Goal: Information Seeking & Learning: Learn about a topic

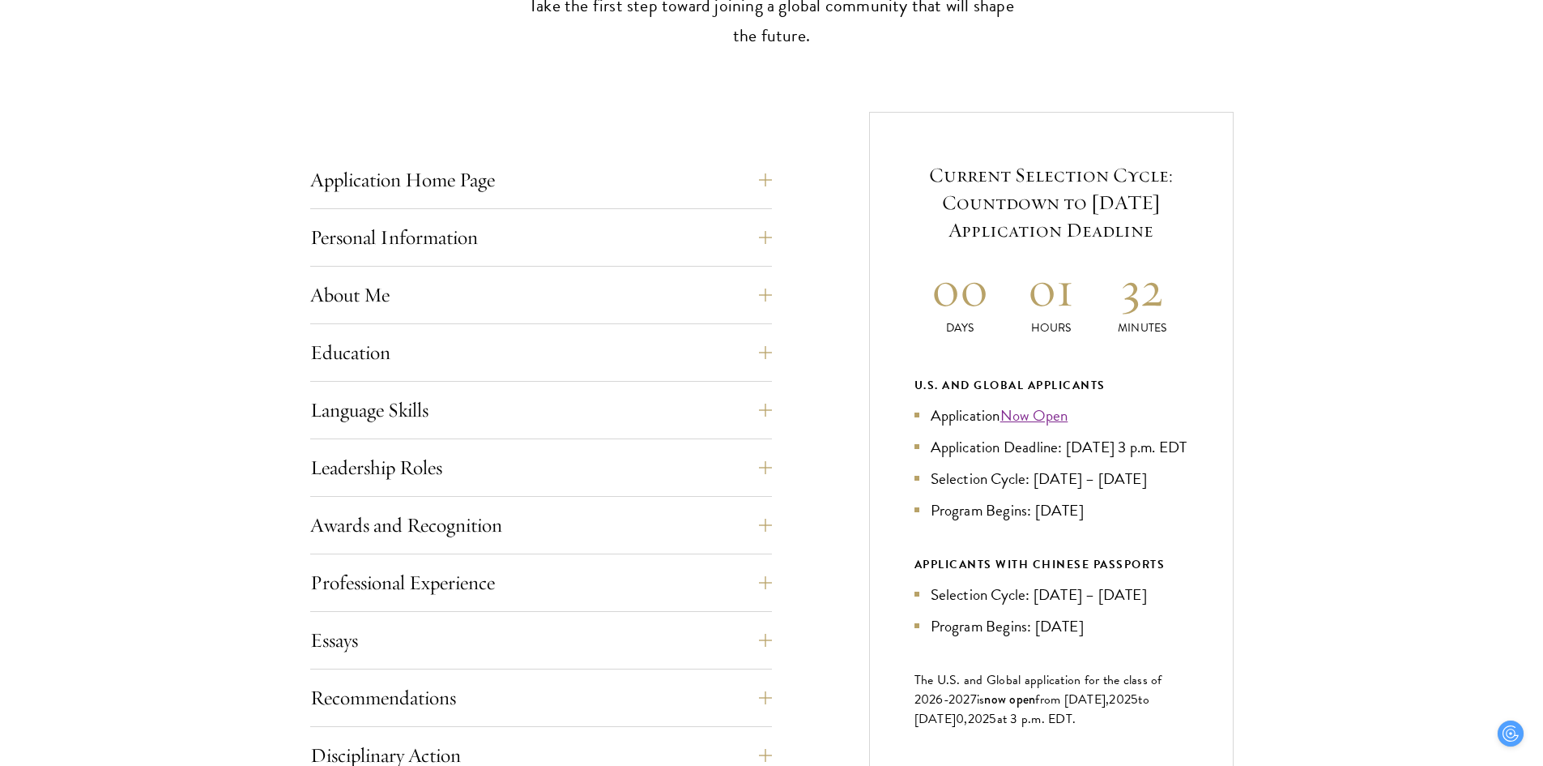
scroll to position [567, 0]
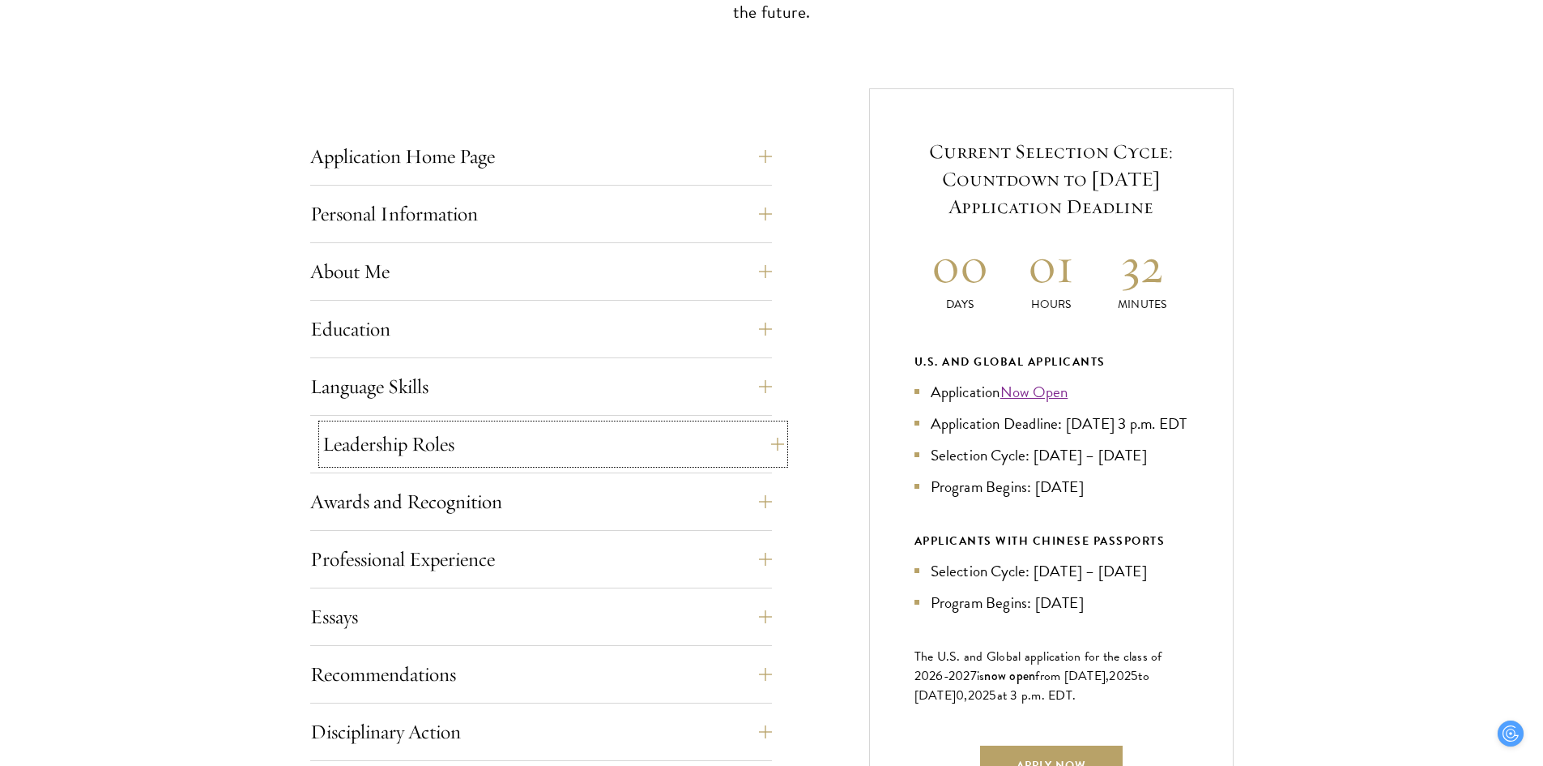
click at [700, 442] on button "Leadership Roles" at bounding box center [553, 444] width 462 height 39
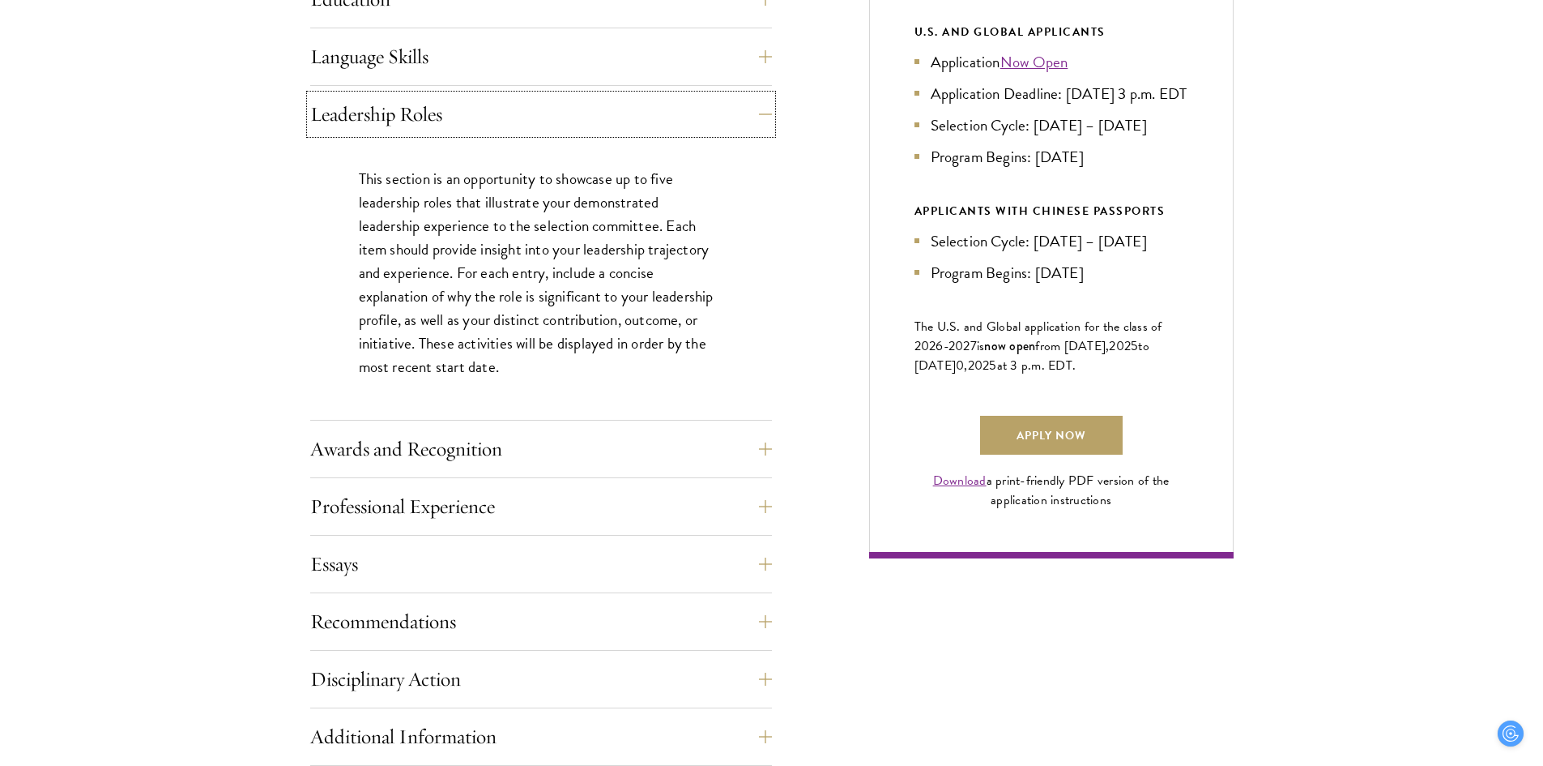
scroll to position [972, 0]
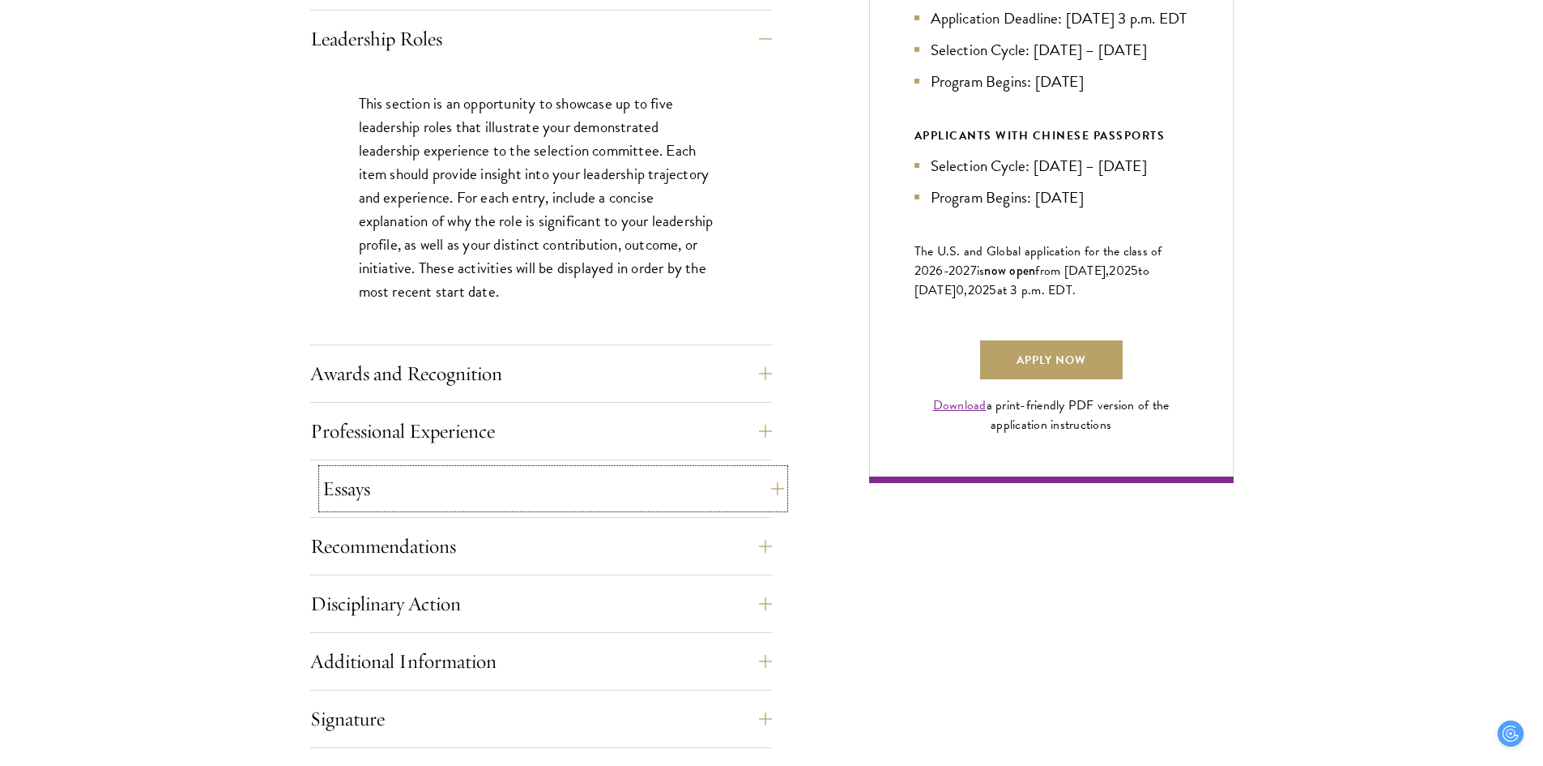
click at [666, 484] on button "Essays" at bounding box center [553, 488] width 462 height 39
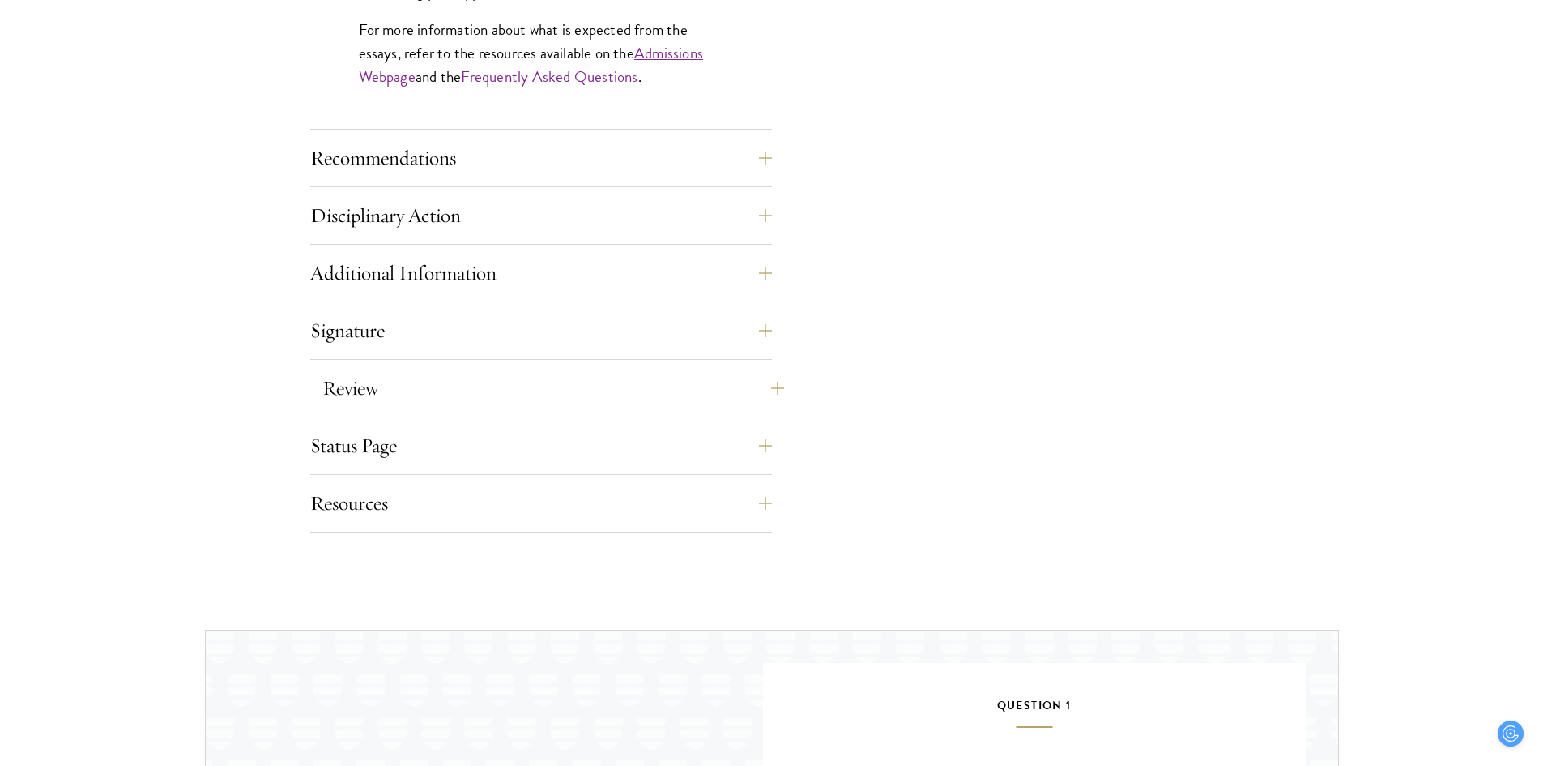
scroll to position [1620, 0]
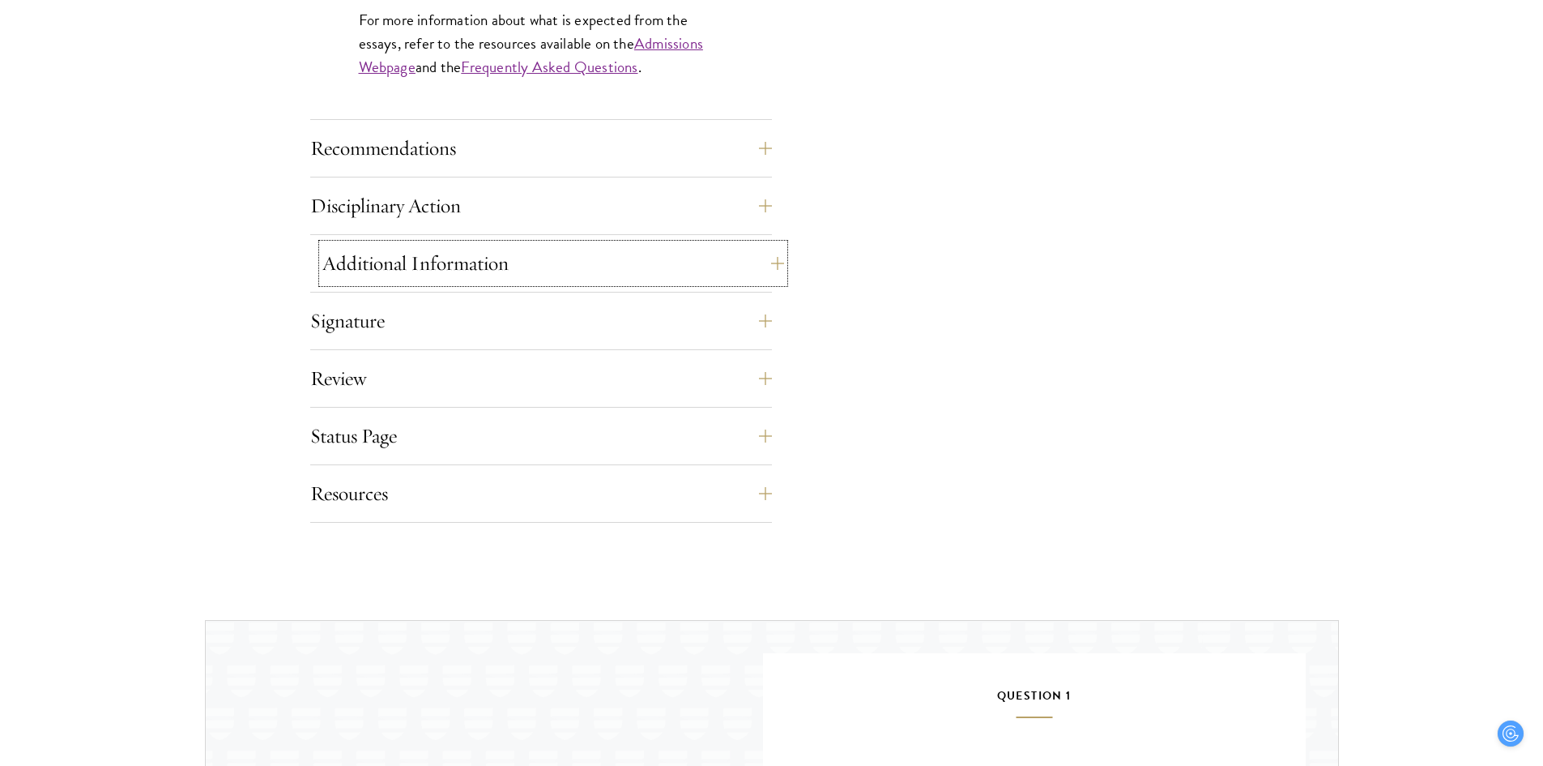
click at [762, 258] on button "Additional Information" at bounding box center [553, 263] width 462 height 39
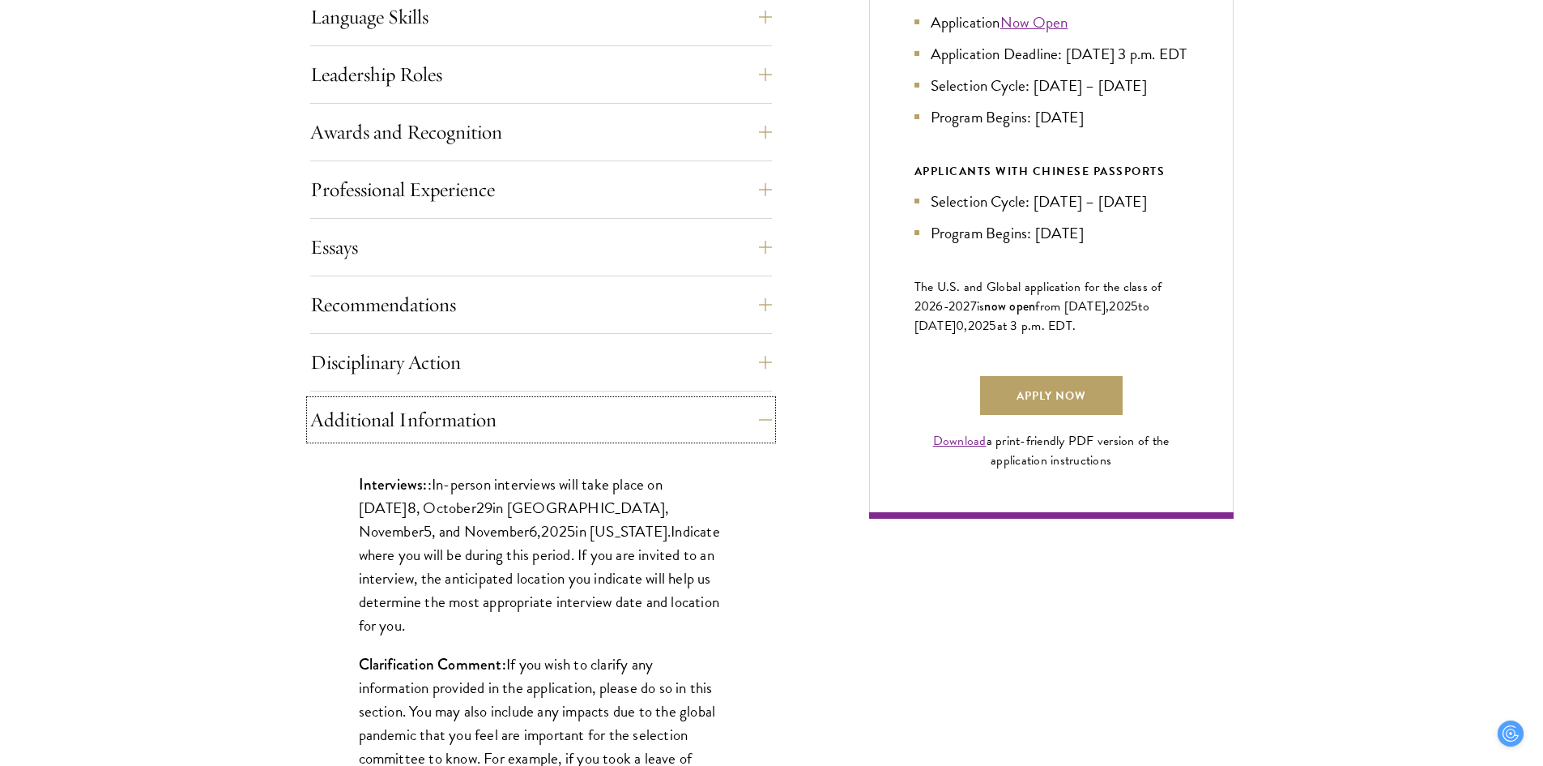
scroll to position [972, 0]
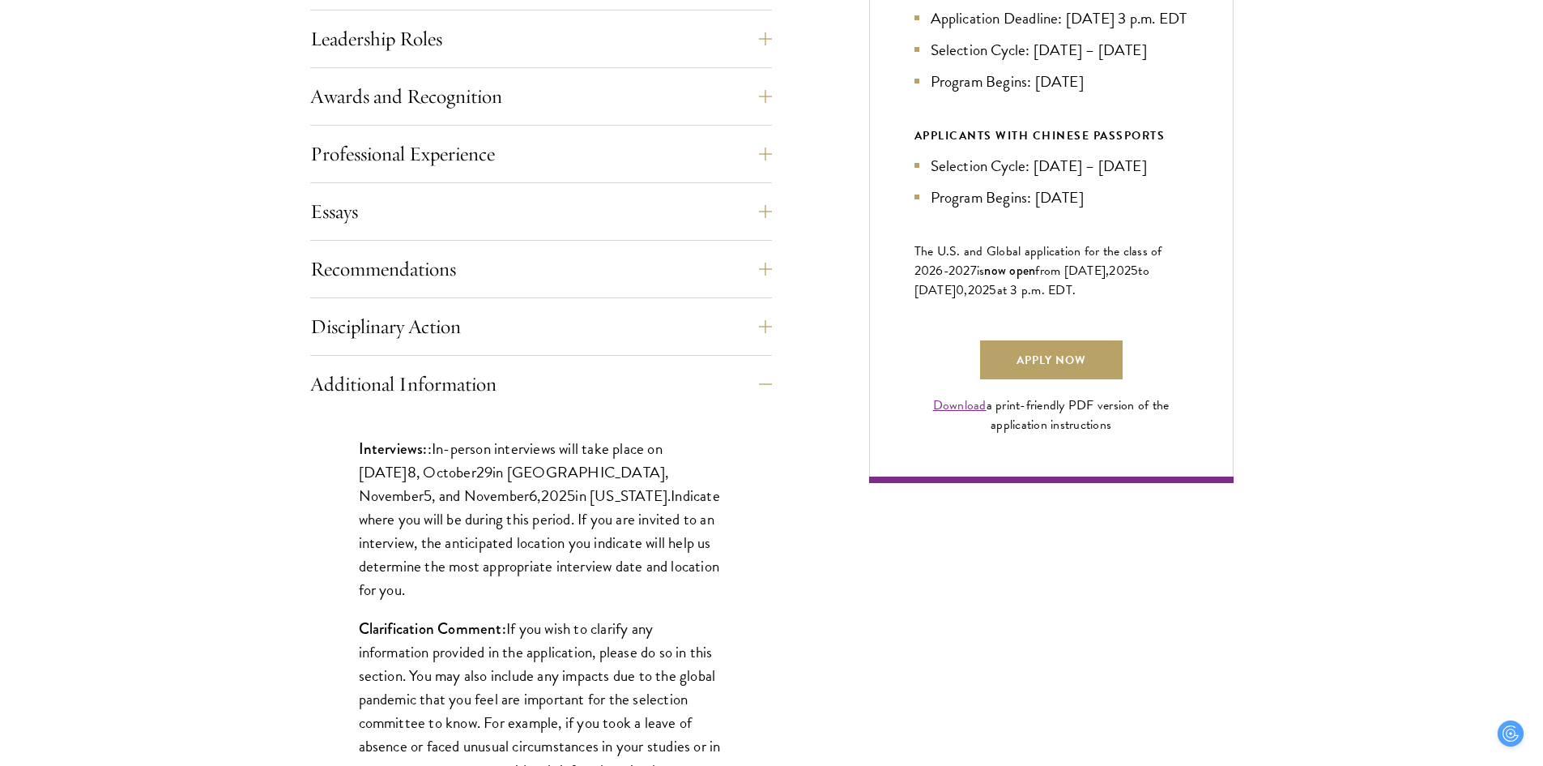
drag, startPoint x: 358, startPoint y: 444, endPoint x: 689, endPoint y: 565, distance: 352.7
click at [689, 565] on p "Interviews: : In-person interviews will take place on October 2 8 , October 29 …" at bounding box center [541, 519] width 365 height 164
copy p "Interviews: : In-person interviews will take place on October 2 8 , October 29 …"
click at [826, 442] on div "Application Home Page The online application form must be completed in English.…" at bounding box center [772, 422] width 924 height 1479
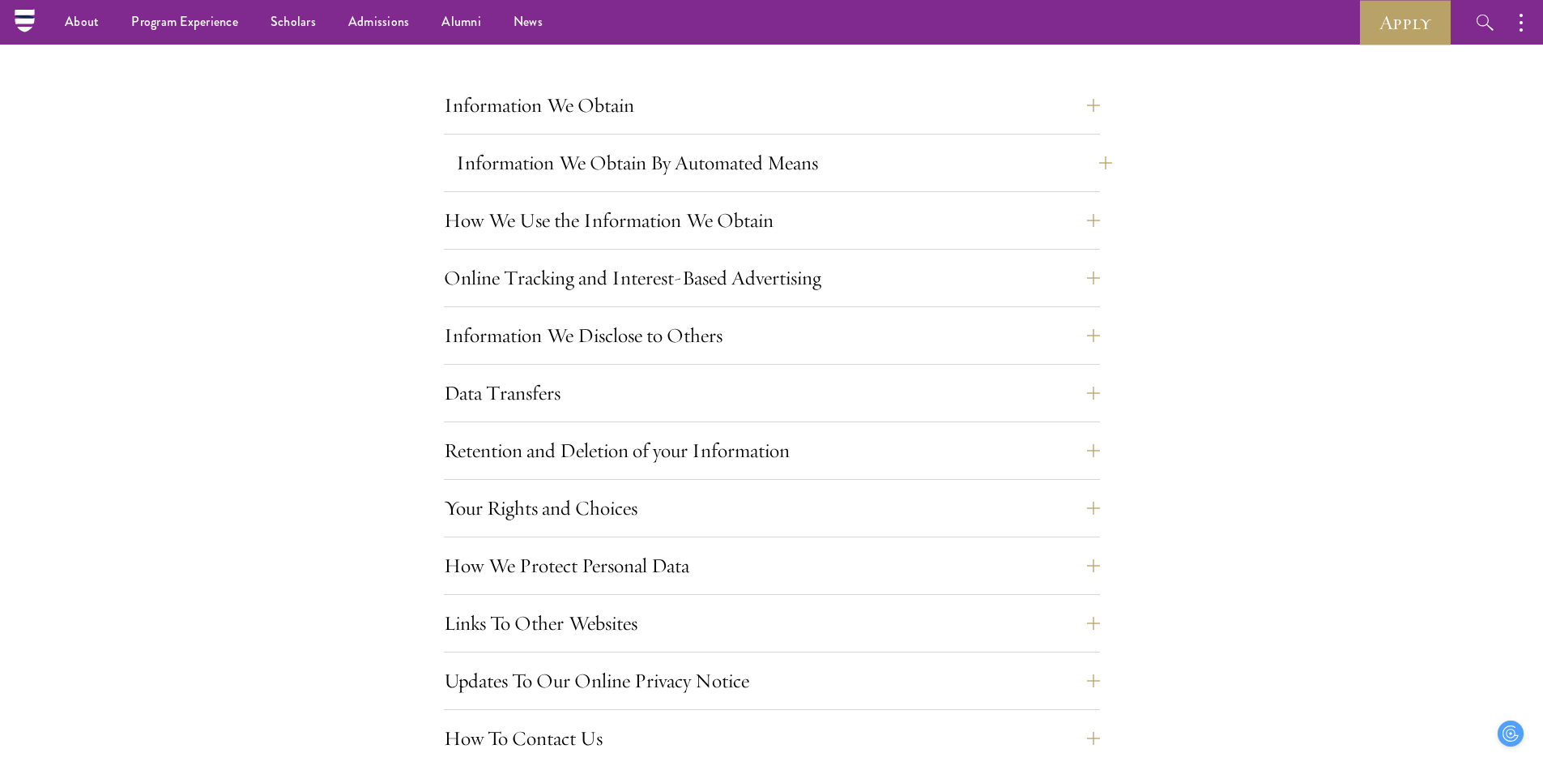
scroll to position [1296, 0]
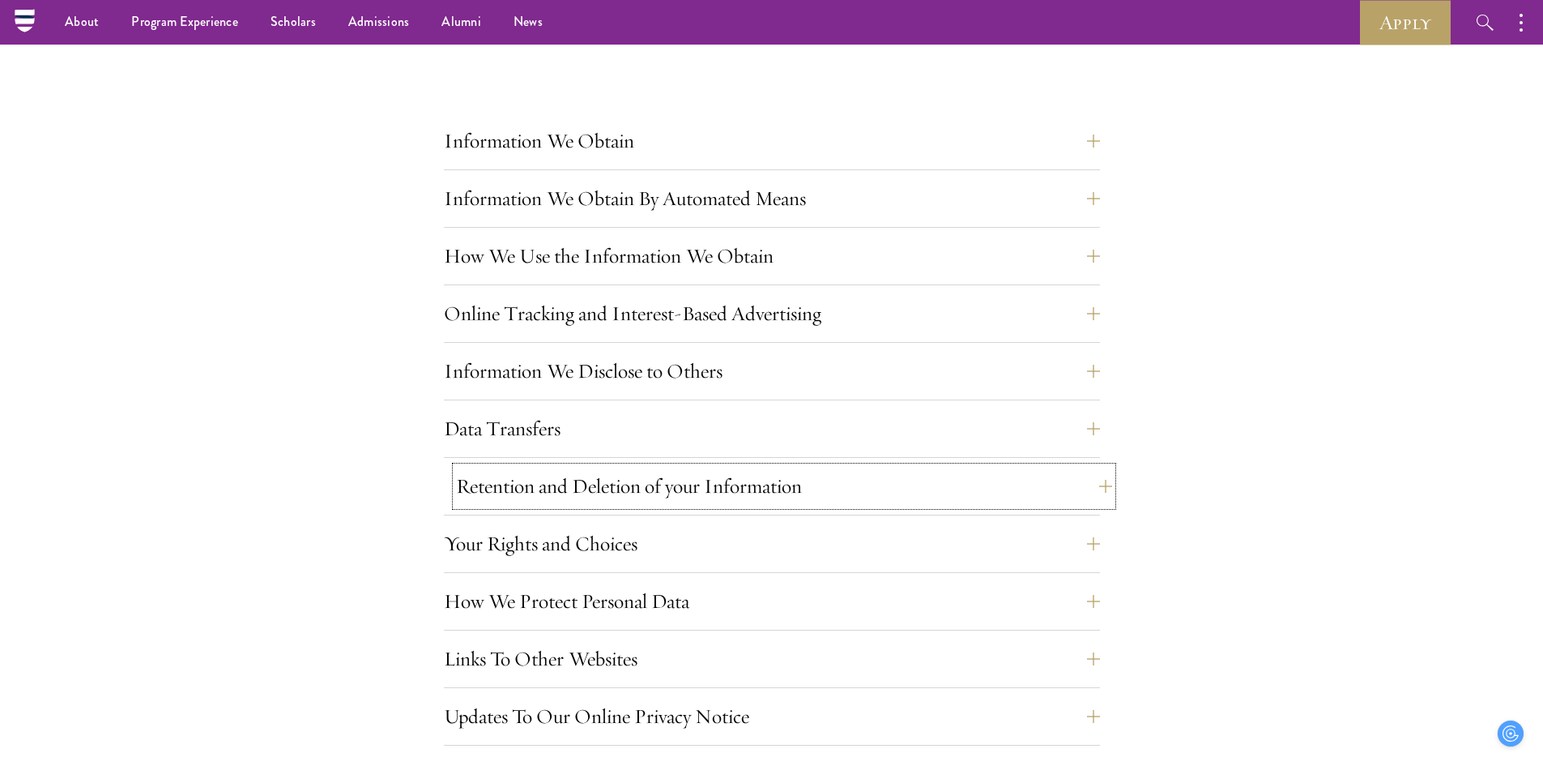
click at [1005, 480] on button "Retention and Deletion of your Information" at bounding box center [784, 486] width 656 height 39
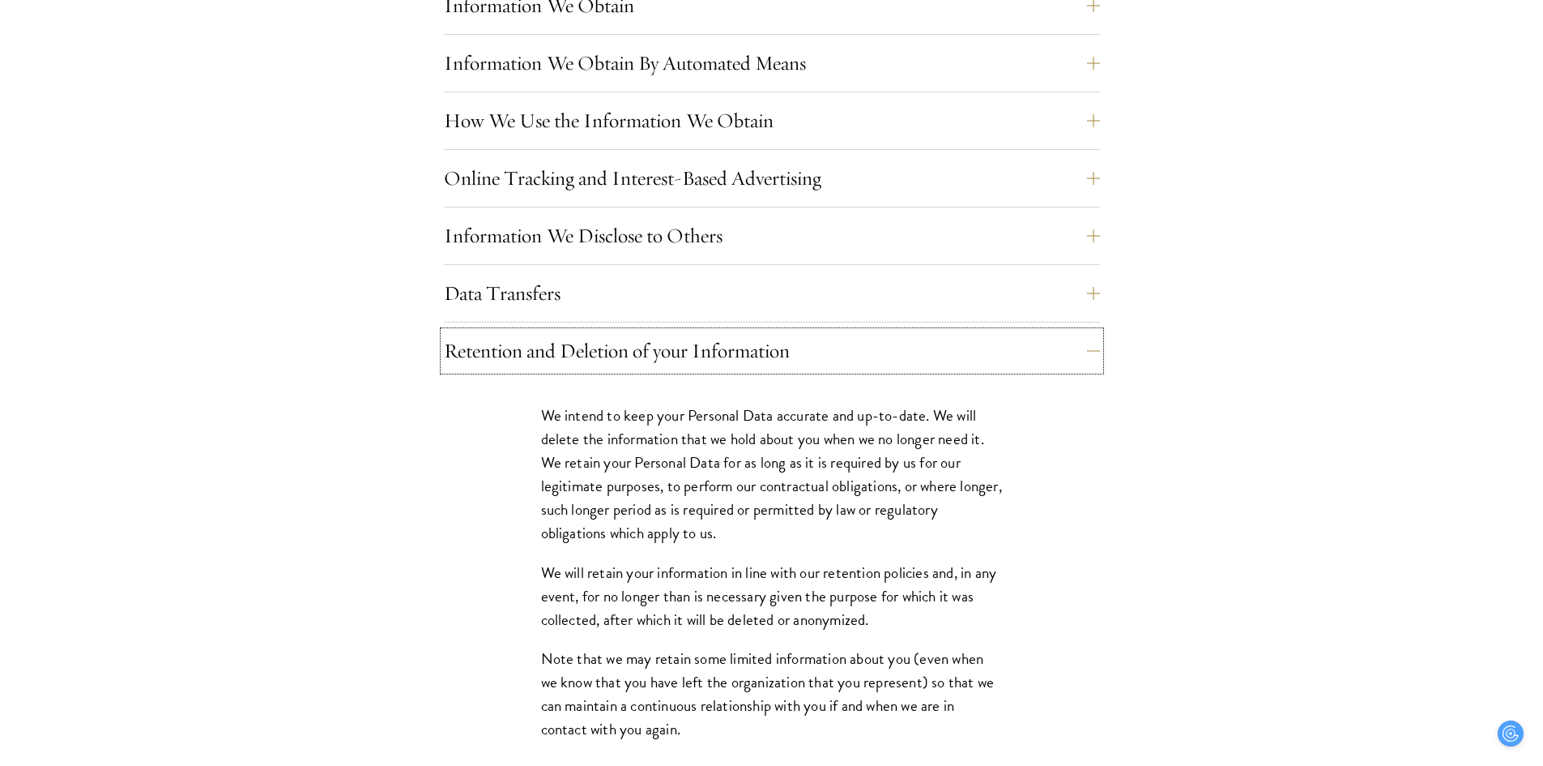
scroll to position [1458, 0]
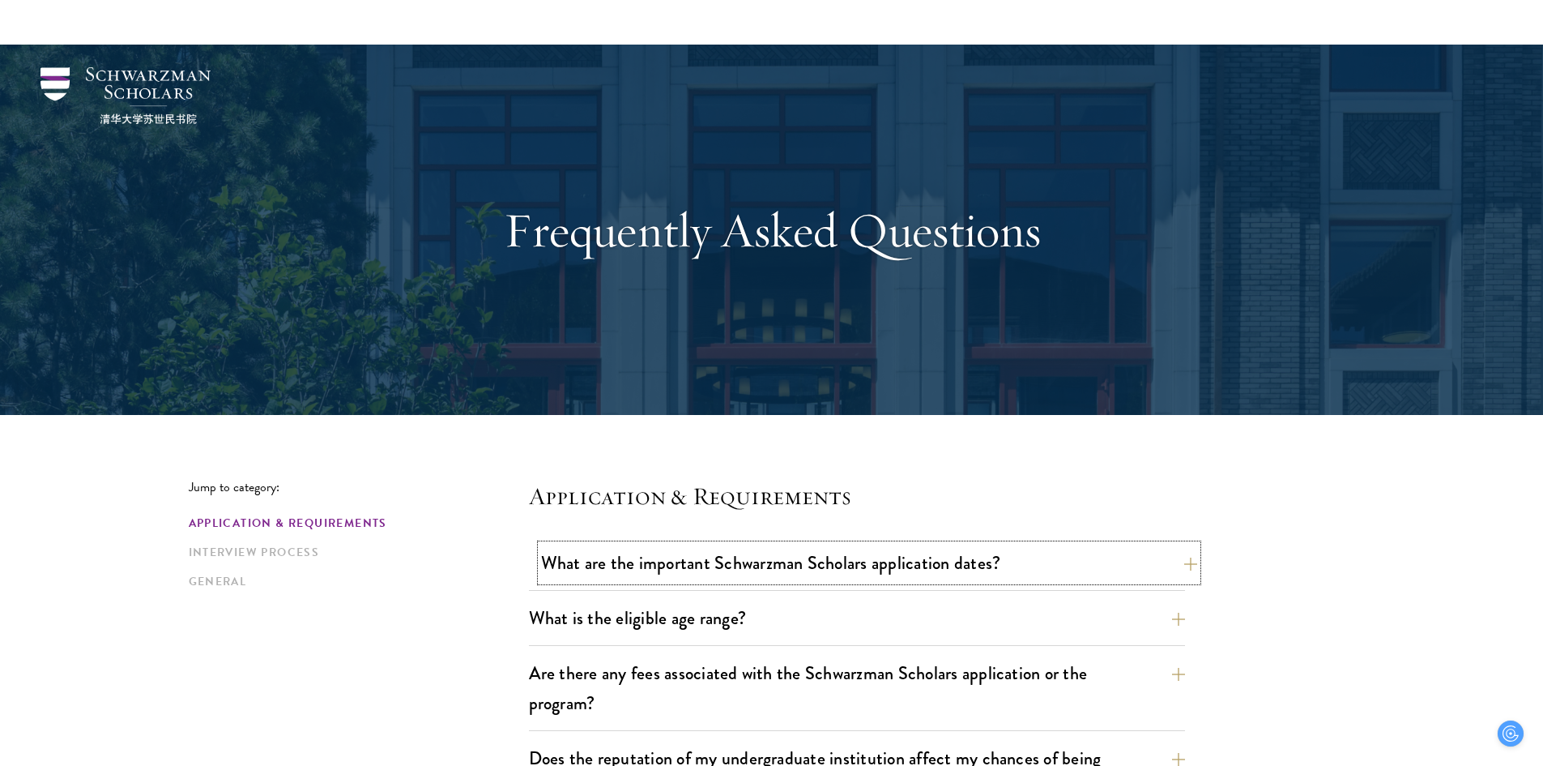
click at [1138, 544] on button "What are the important Schwarzman Scholars application dates?" at bounding box center [869, 562] width 656 height 36
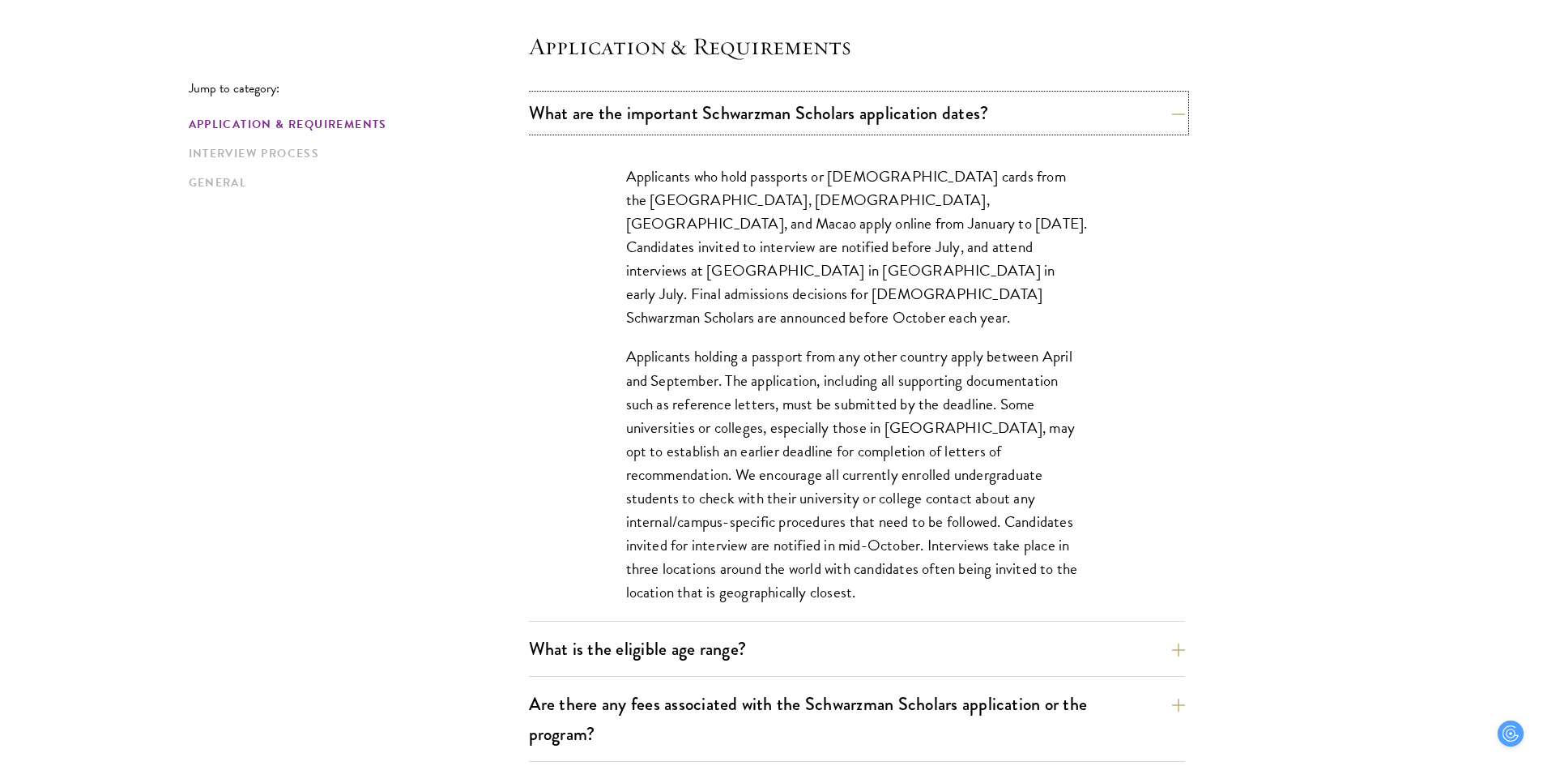
scroll to position [567, 0]
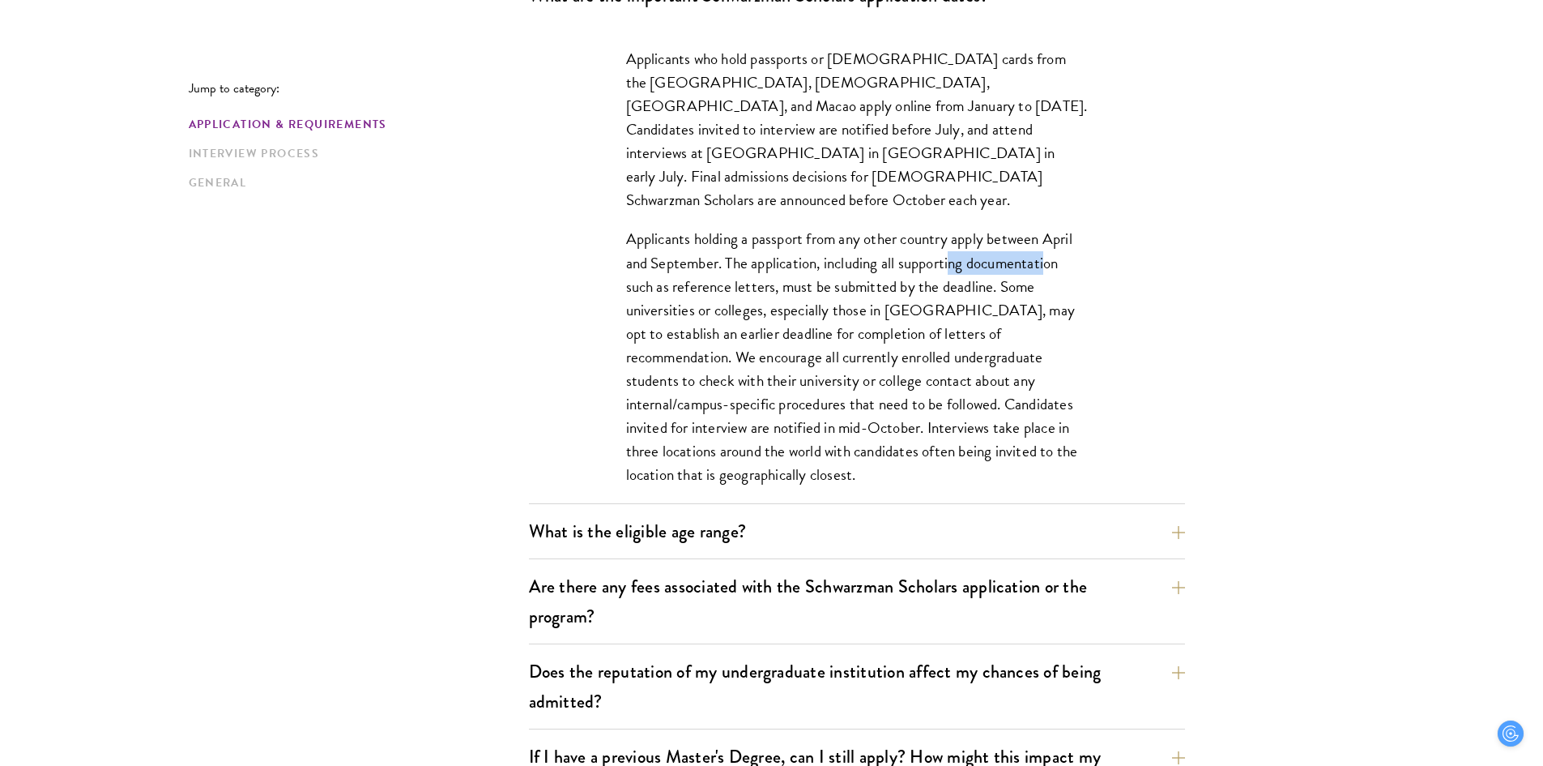
drag, startPoint x: 955, startPoint y: 228, endPoint x: 1047, endPoint y: 241, distance: 92.4
click at [1047, 241] on p "Applicants holding a passport from any other country apply between April and Se…" at bounding box center [857, 356] width 462 height 259
click at [1122, 245] on div "Applicants who hold passports or [DEMOGRAPHIC_DATA] cards from the [GEOGRAPHIC_…" at bounding box center [857, 275] width 559 height 504
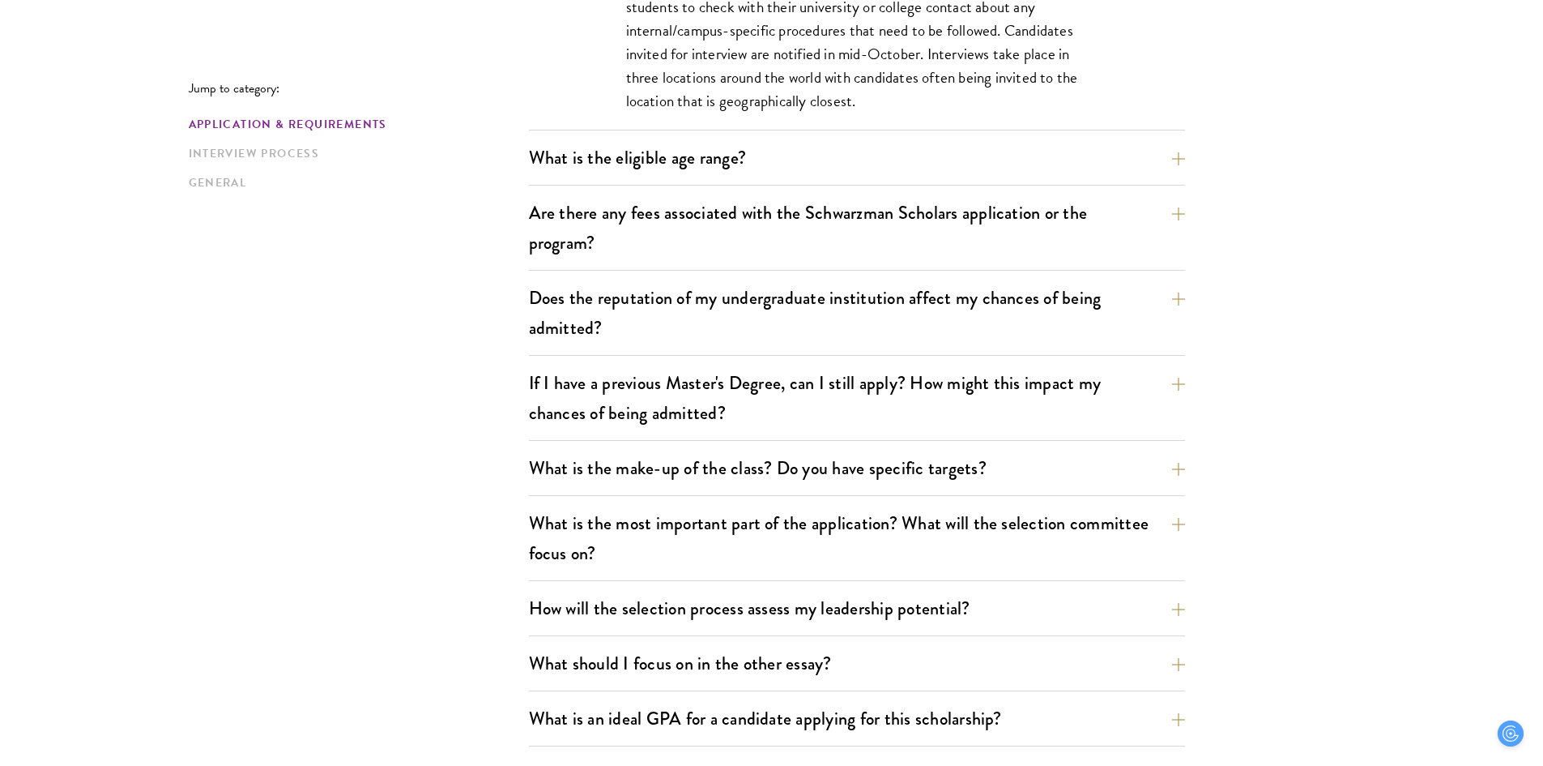
scroll to position [1053, 0]
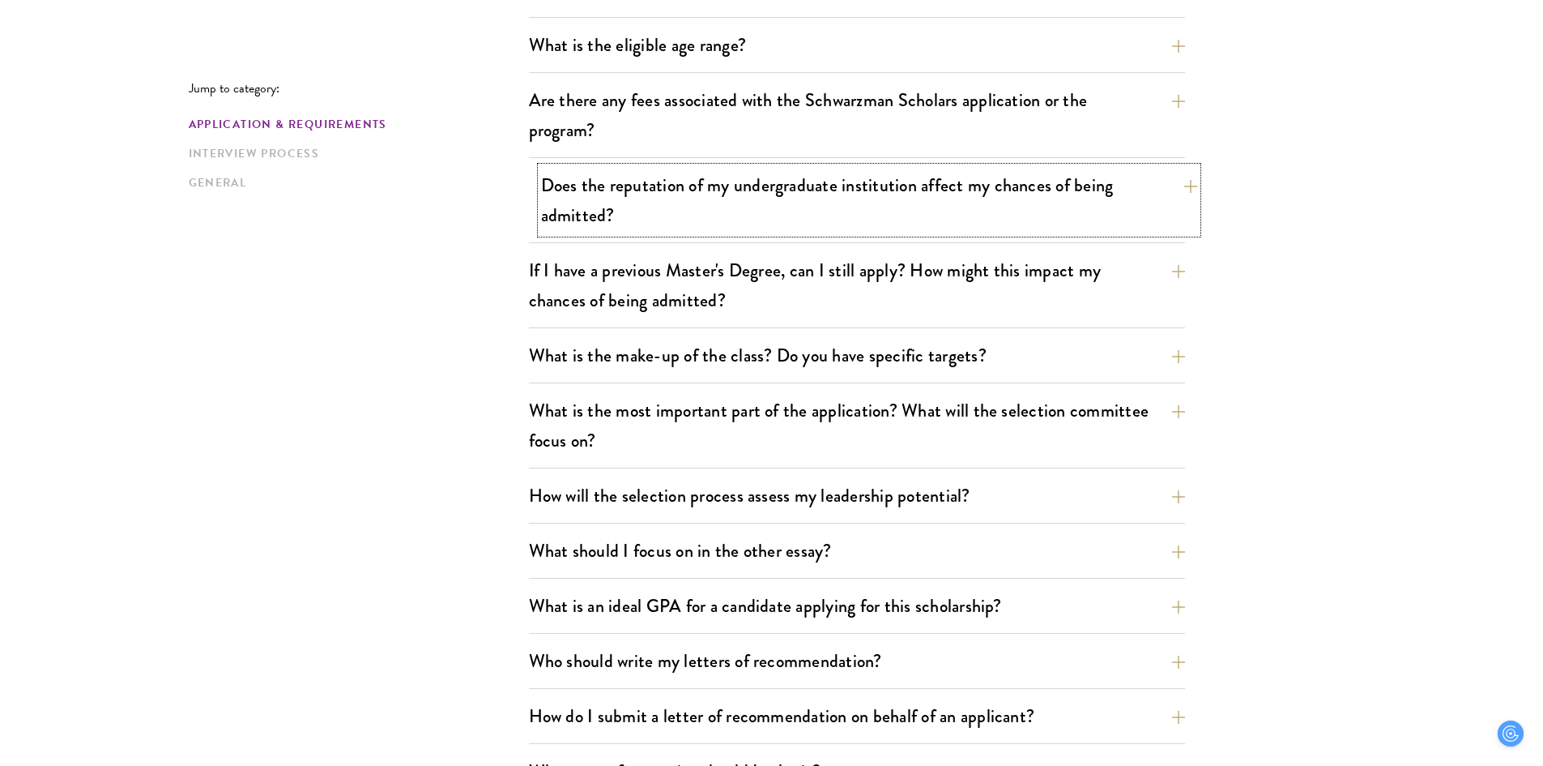
click at [1133, 211] on button "Does the reputation of my undergraduate institution affect my chances of being …" at bounding box center [869, 200] width 656 height 66
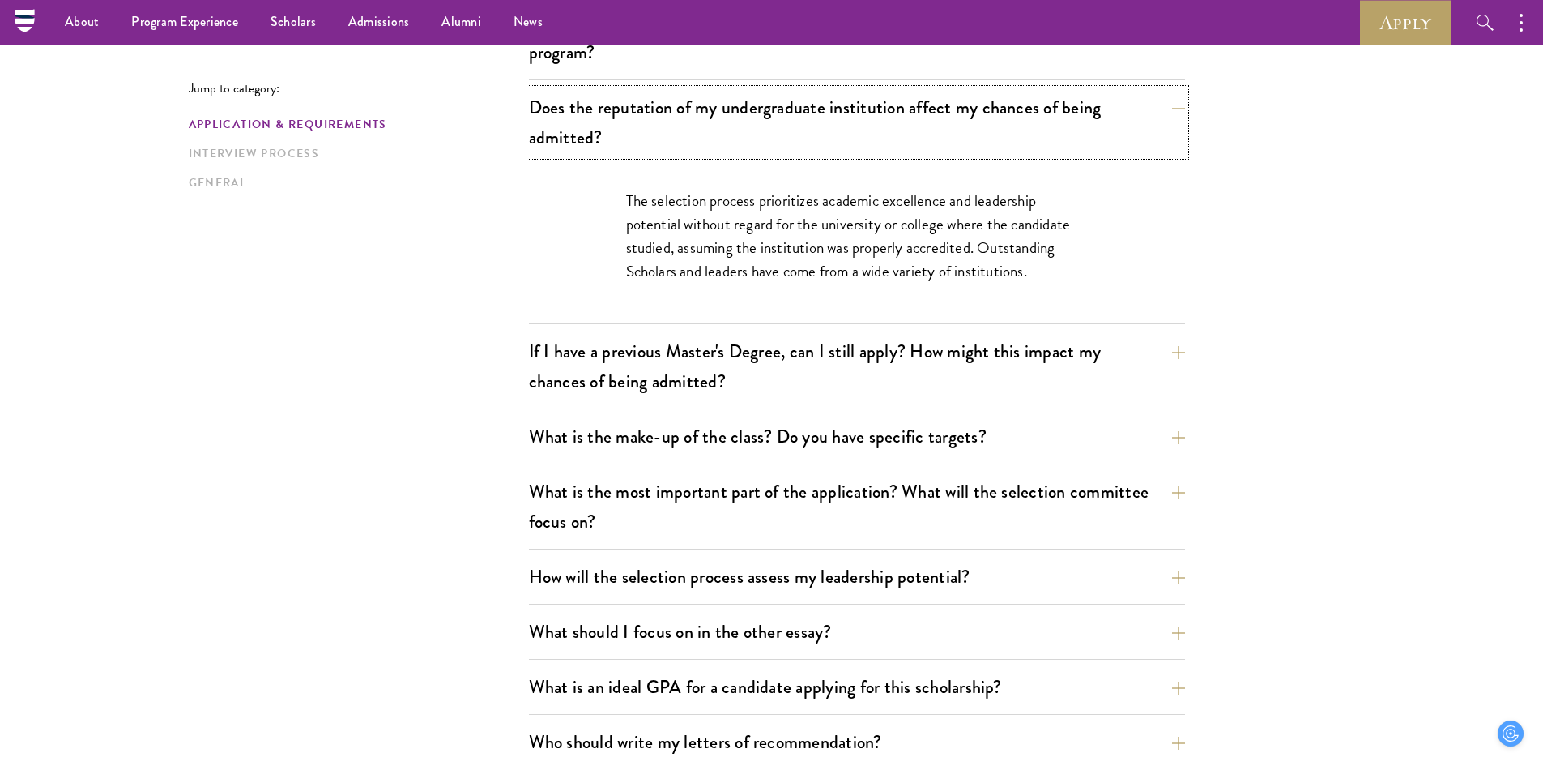
scroll to position [648, 0]
click at [1181, 351] on button "If I have a previous Master's Degree, can I still apply? How might this impact …" at bounding box center [869, 368] width 656 height 66
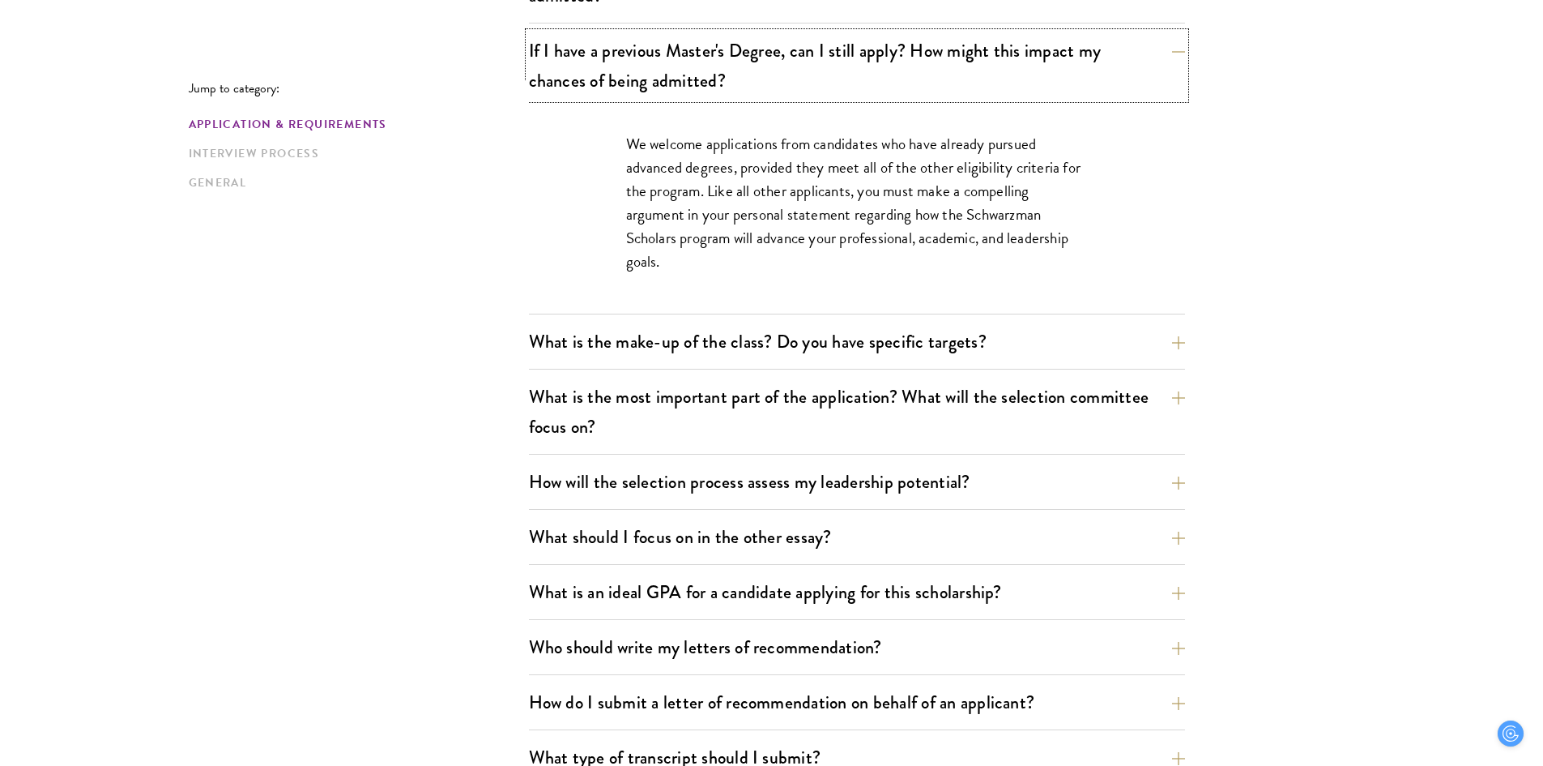
scroll to position [810, 0]
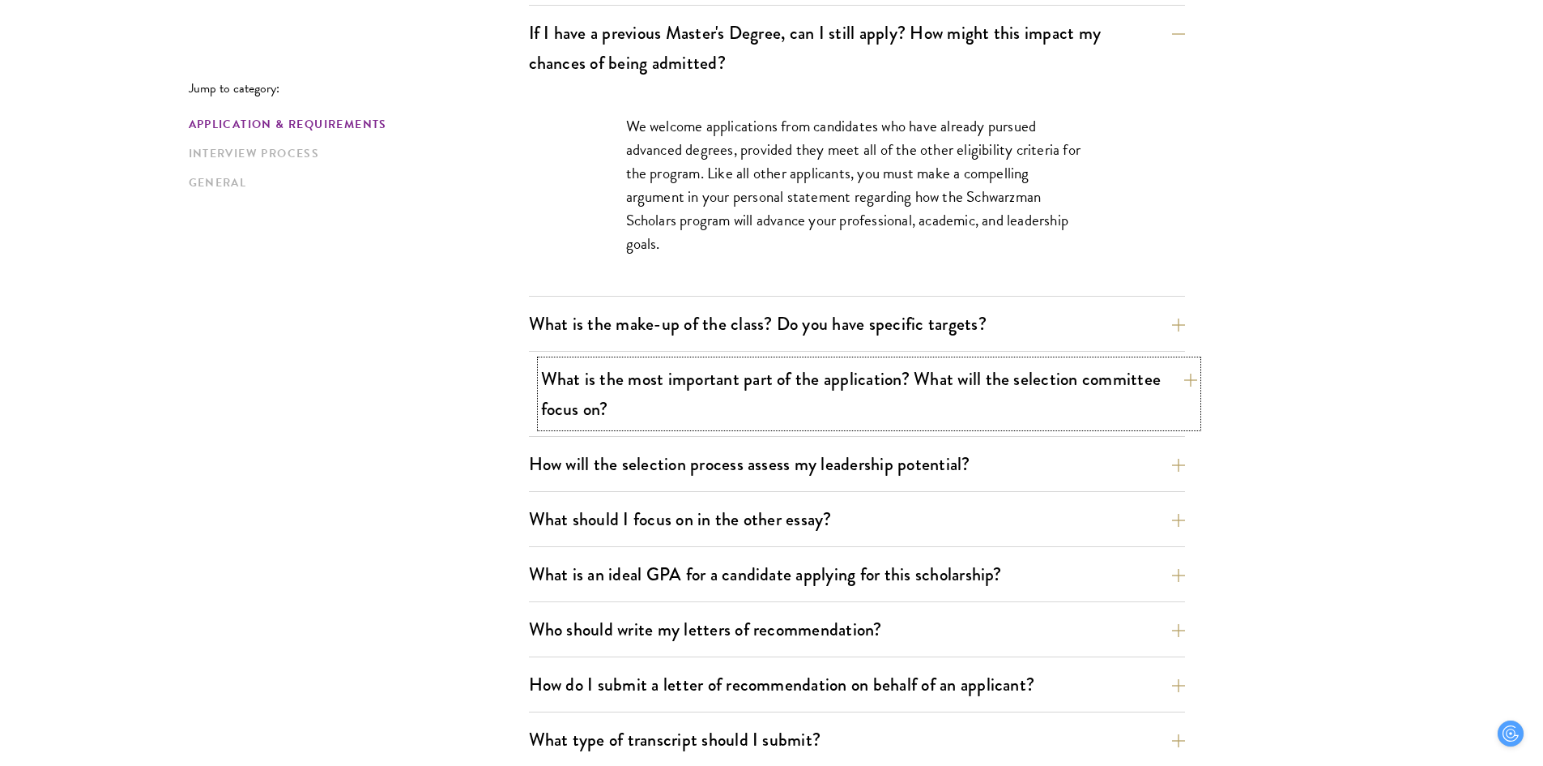
click at [1183, 378] on button "What is the most important part of the application? What will the selection com…" at bounding box center [869, 394] width 656 height 66
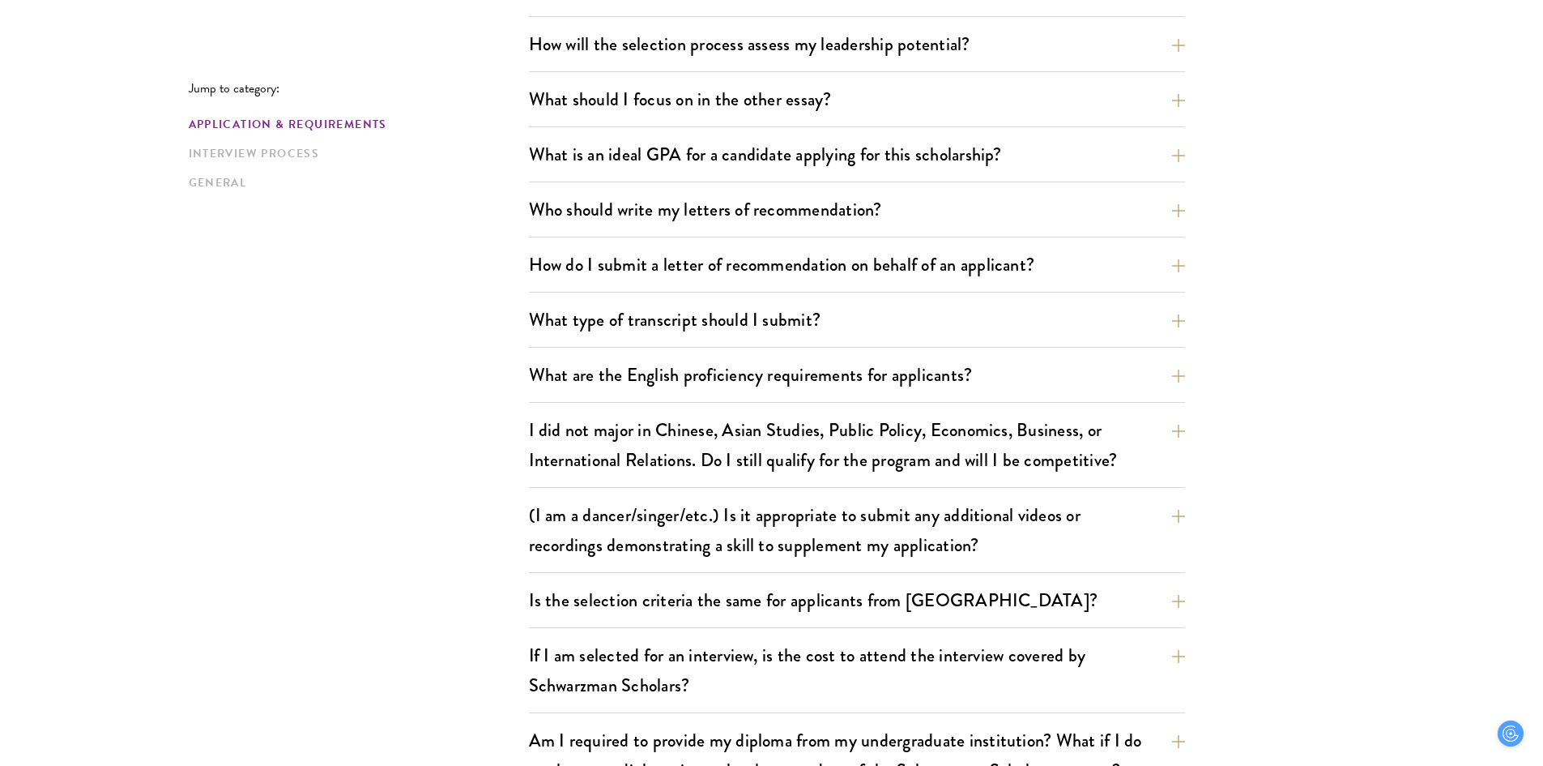
scroll to position [1296, 0]
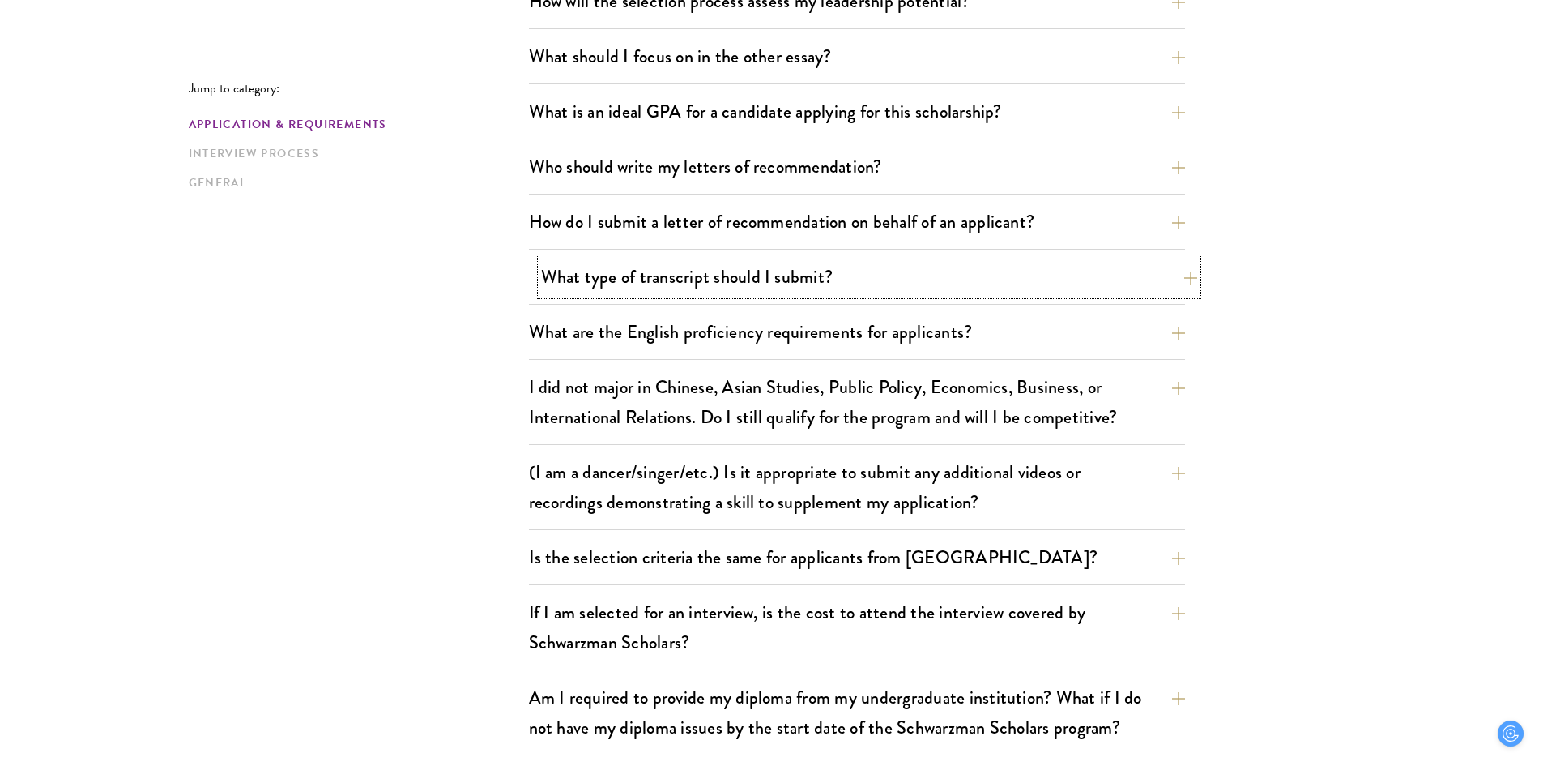
click at [1163, 277] on button "What type of transcript should I submit?" at bounding box center [869, 276] width 656 height 36
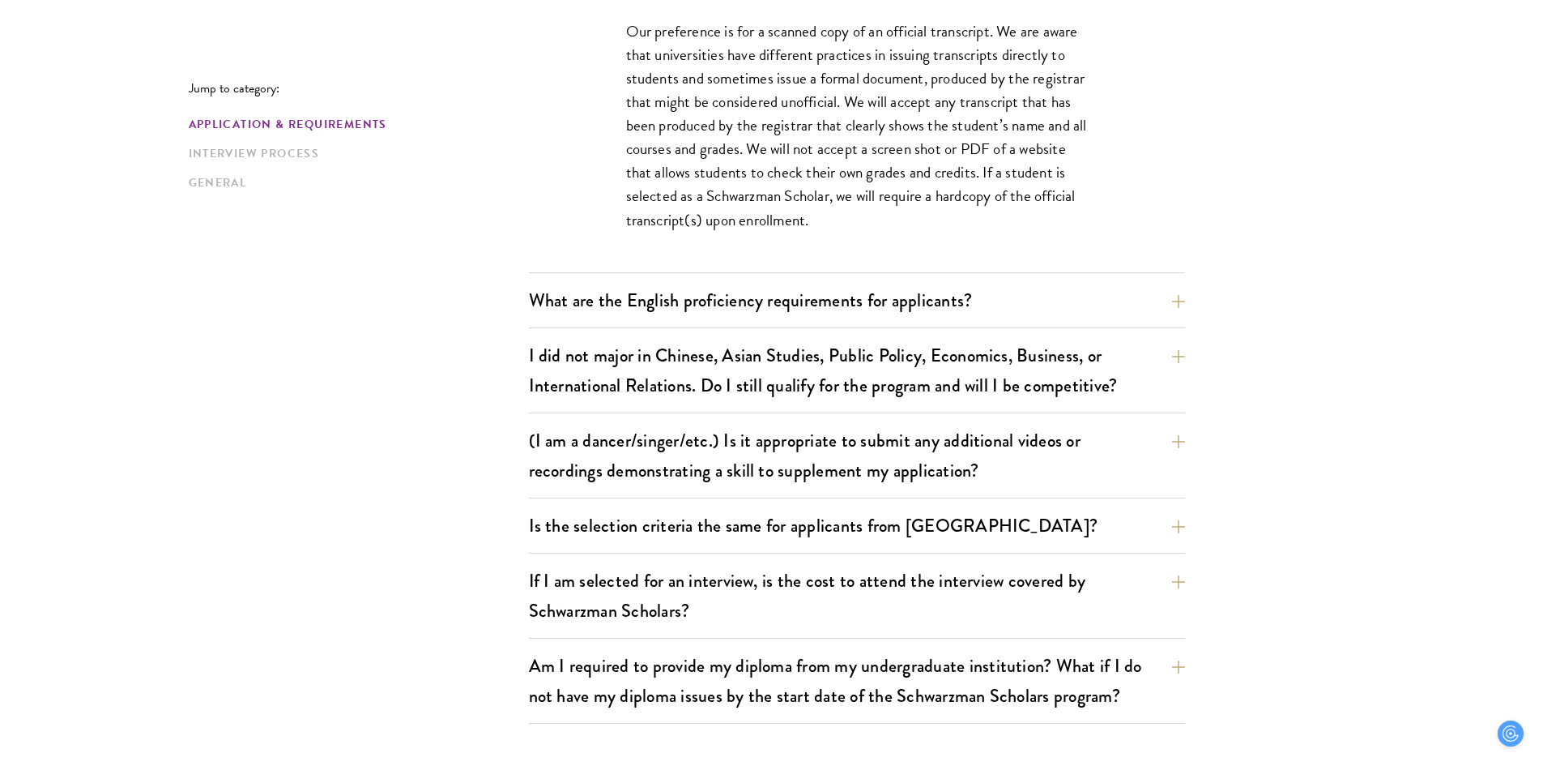
scroll to position [1391, 0]
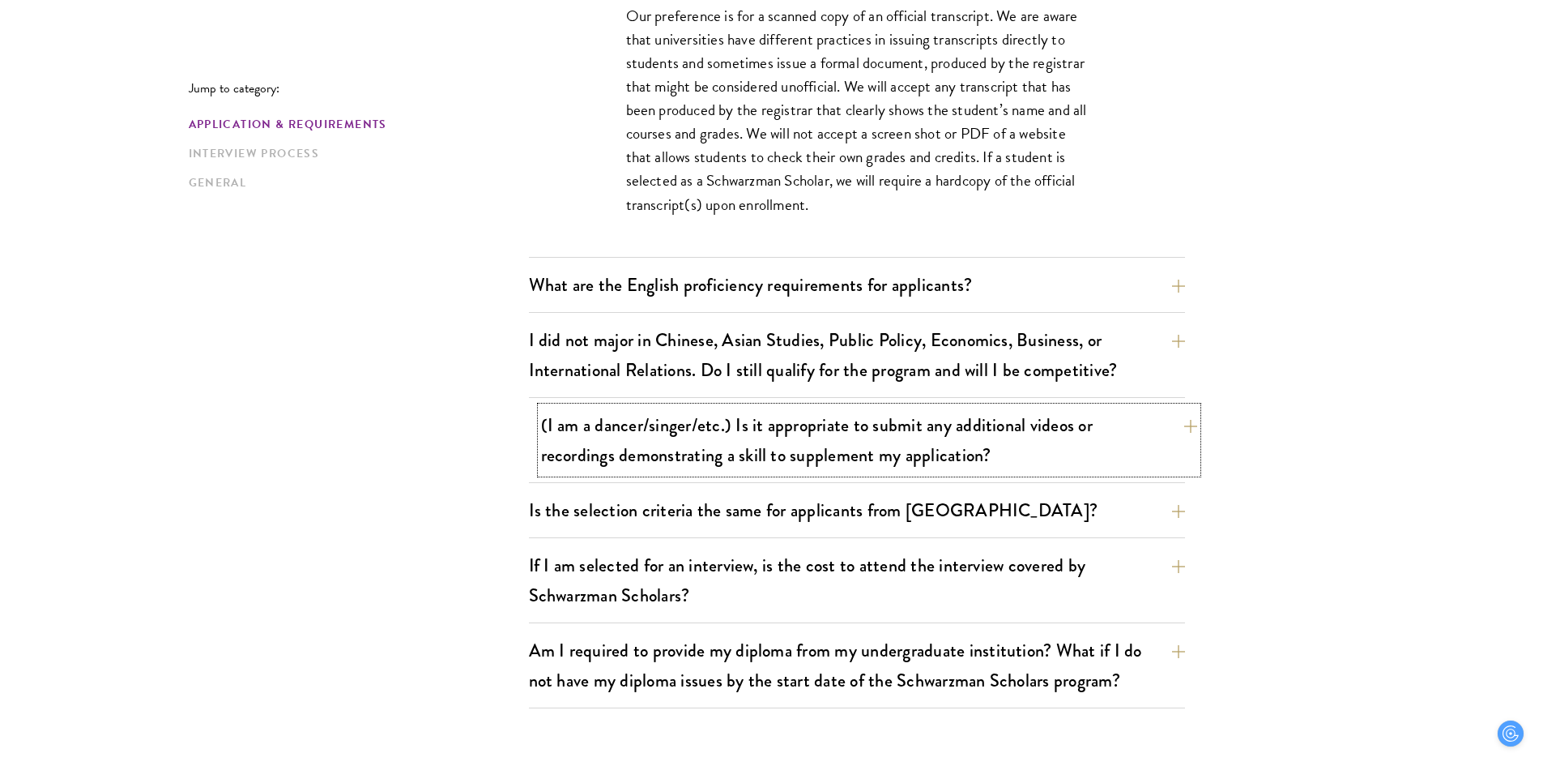
click at [1180, 432] on button "(I am a dancer/singer/etc.) Is it appropriate to submit any additional videos o…" at bounding box center [869, 440] width 656 height 66
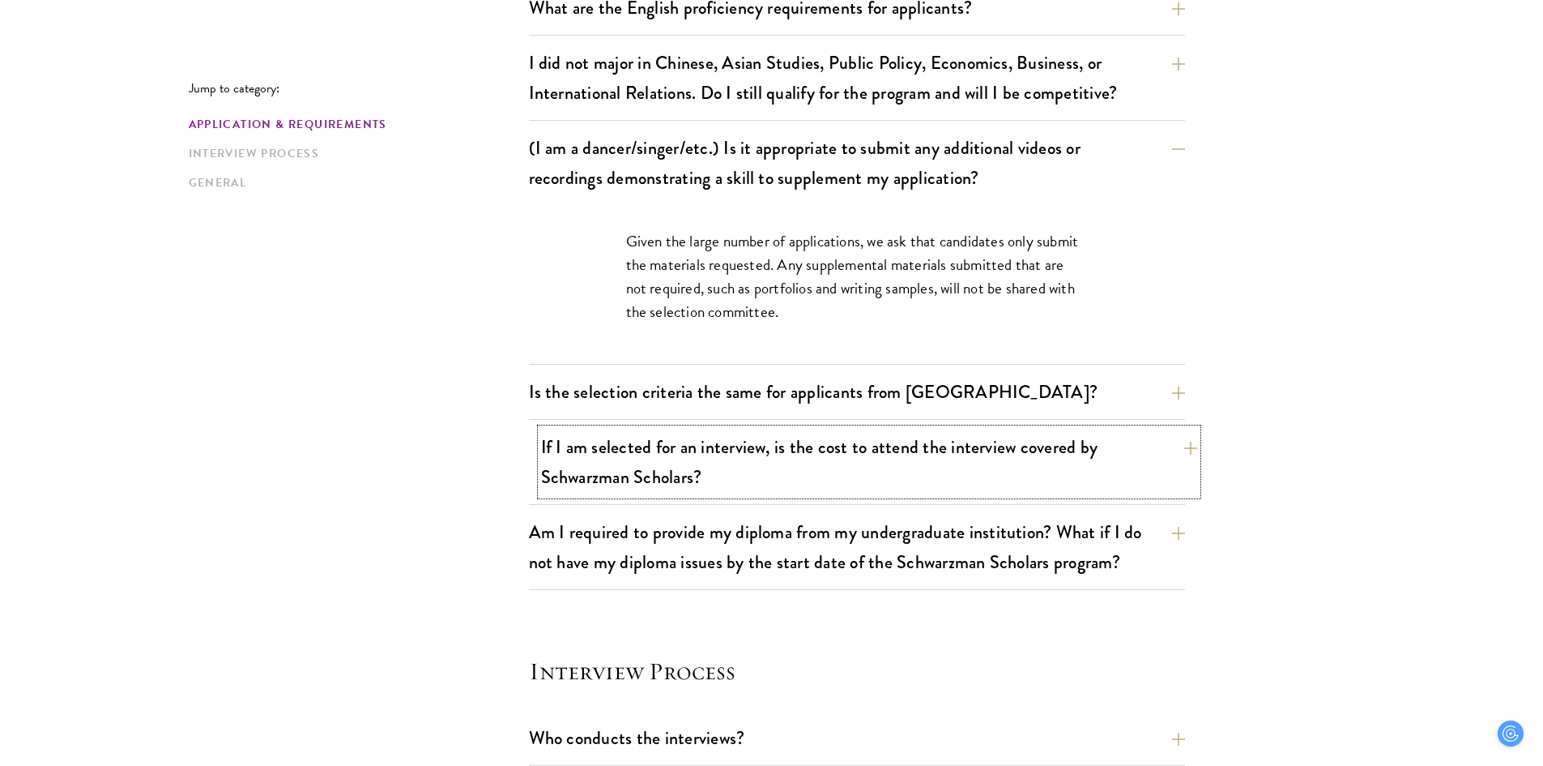
click at [1180, 442] on button "If I am selected for an interview, is the cost to attend the interview covered …" at bounding box center [869, 462] width 656 height 66
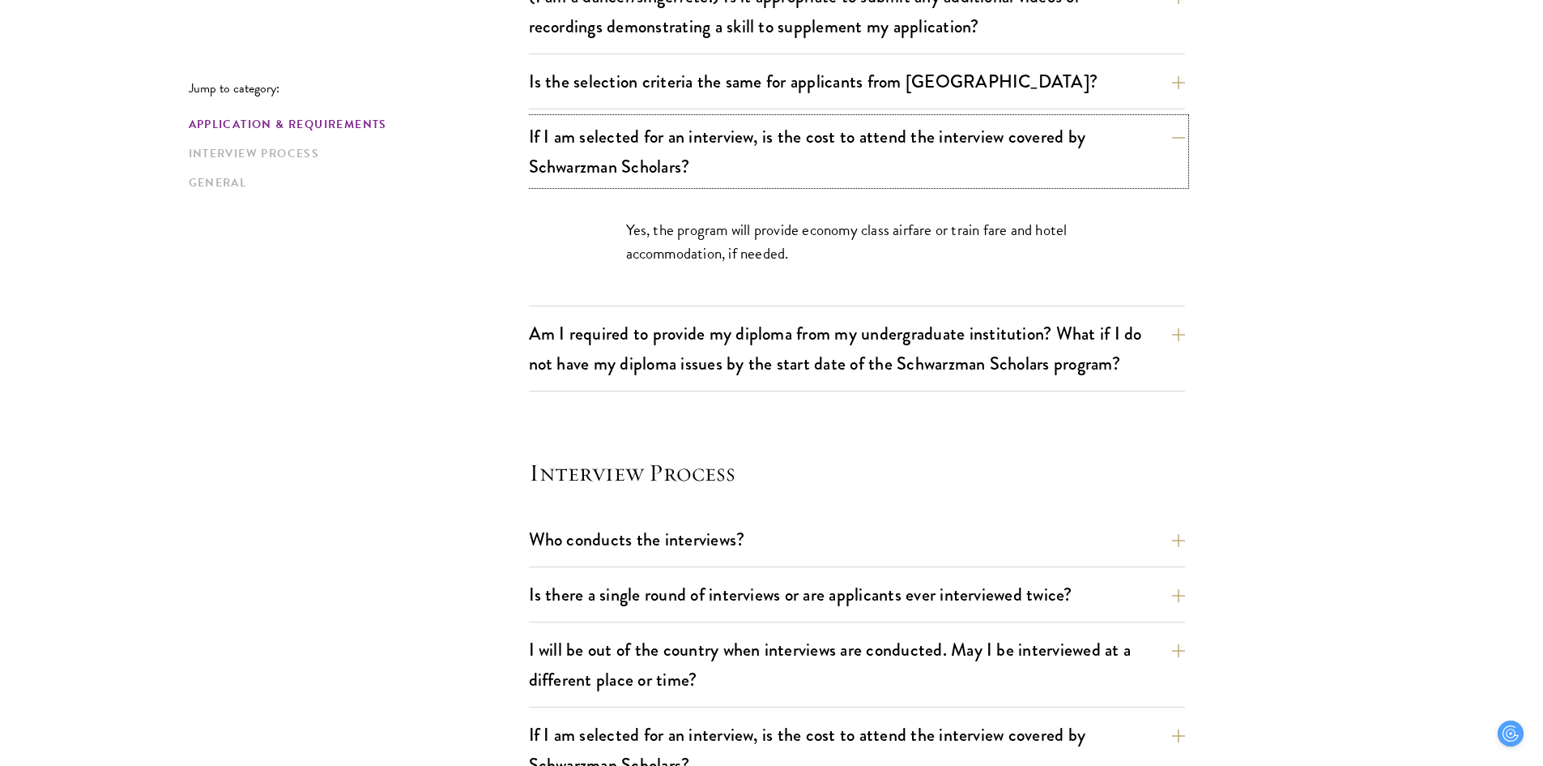
scroll to position [1553, 0]
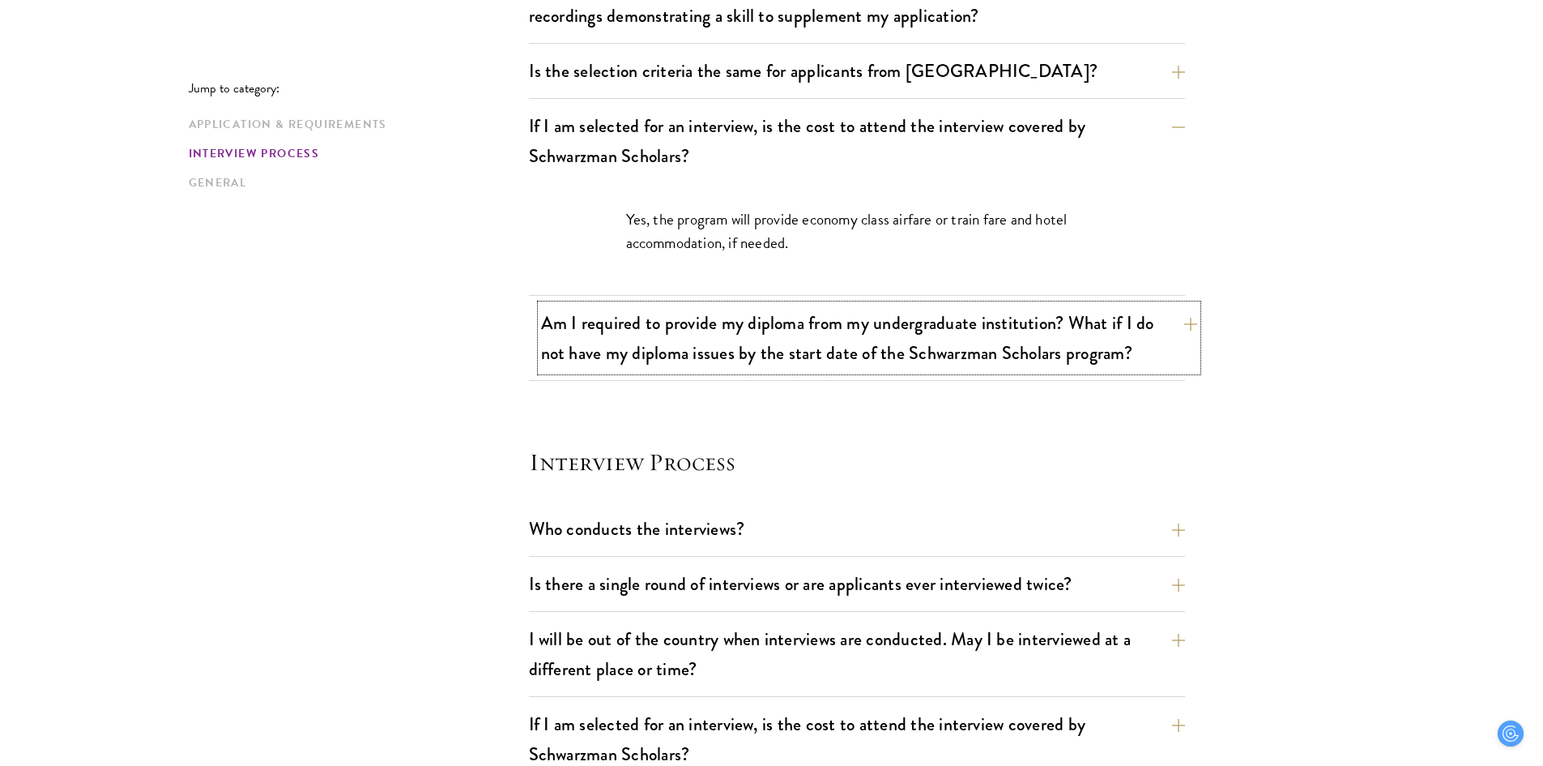
click at [1179, 335] on button "Am I required to provide my diploma from my undergraduate institution? What if …" at bounding box center [869, 338] width 656 height 66
